Goal: Find specific page/section: Find specific page/section

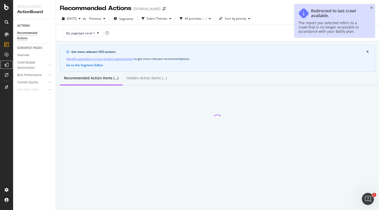
click at [6, 63] on icon at bounding box center [7, 65] width 4 height 4
